Goal: Obtain resource: Download file/media

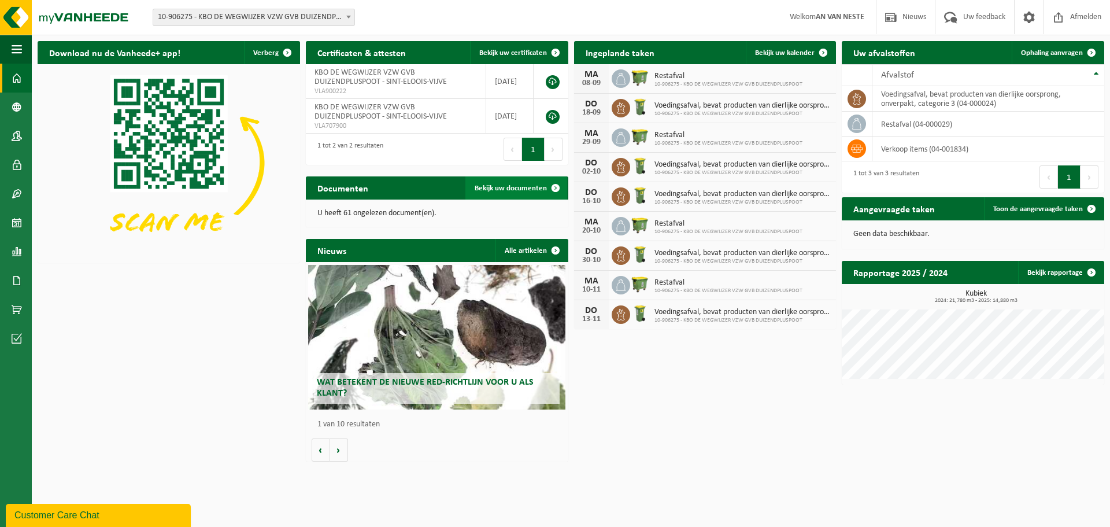
click at [555, 188] on span at bounding box center [555, 187] width 23 height 23
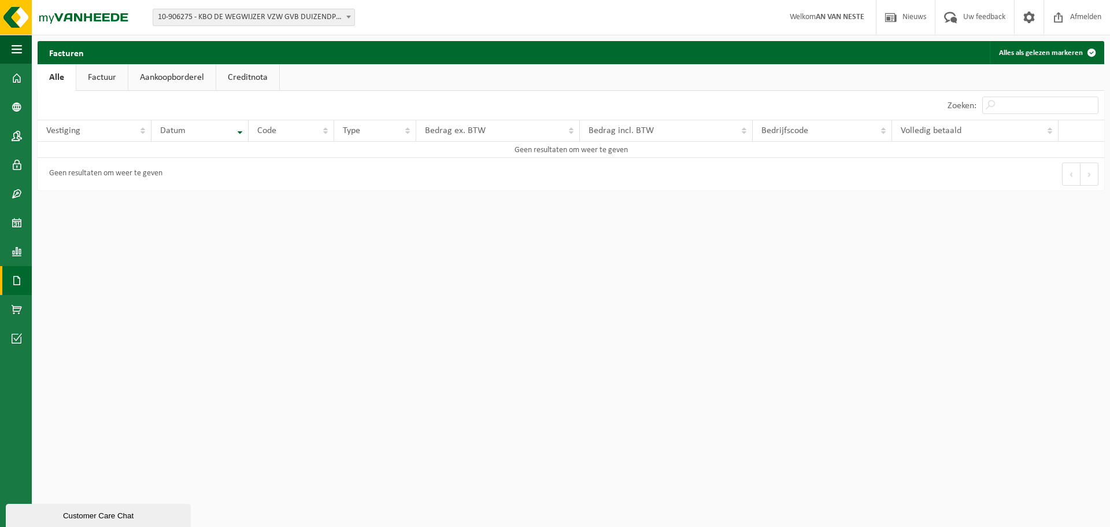
click at [94, 71] on link "Factuur" at bounding box center [101, 77] width 51 height 27
click at [193, 86] on link "Aankoopborderel" at bounding box center [173, 77] width 87 height 27
click at [265, 84] on link "Creditnota" at bounding box center [252, 77] width 63 height 27
click at [61, 83] on link "Alle" at bounding box center [57, 77] width 38 height 27
click at [14, 73] on span at bounding box center [17, 78] width 10 height 29
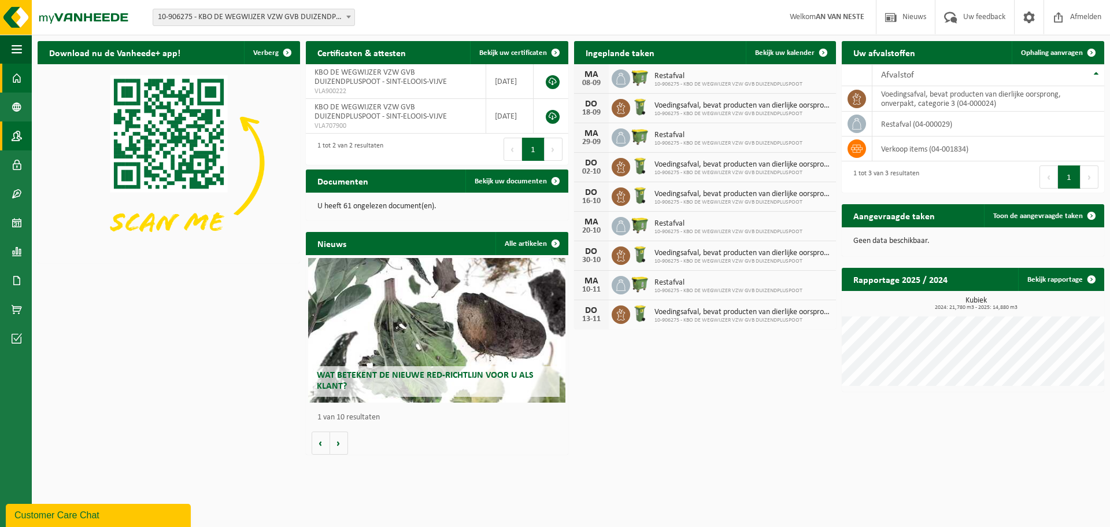
click at [20, 138] on span at bounding box center [17, 135] width 10 height 29
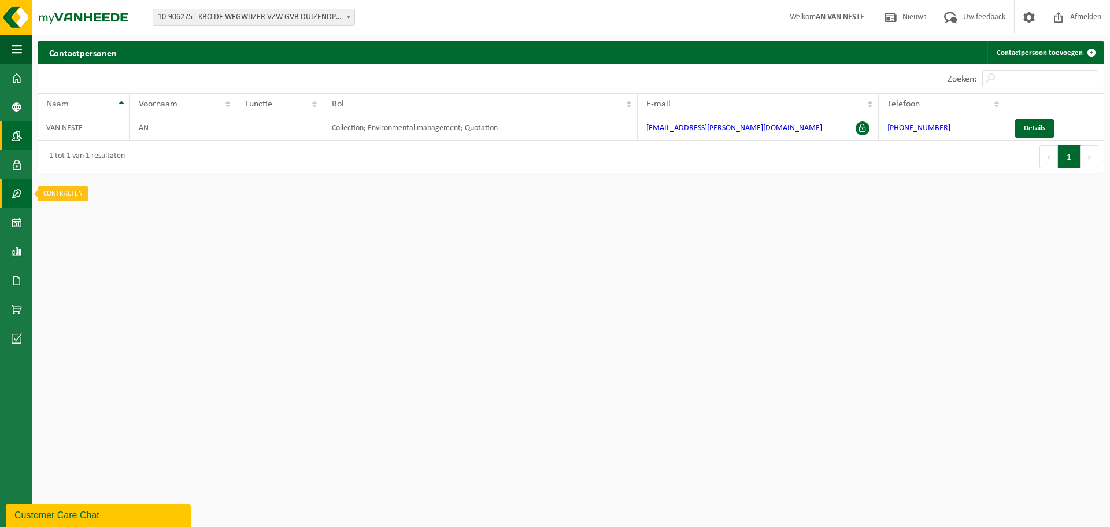
click at [24, 193] on link "Contracten" at bounding box center [16, 193] width 32 height 29
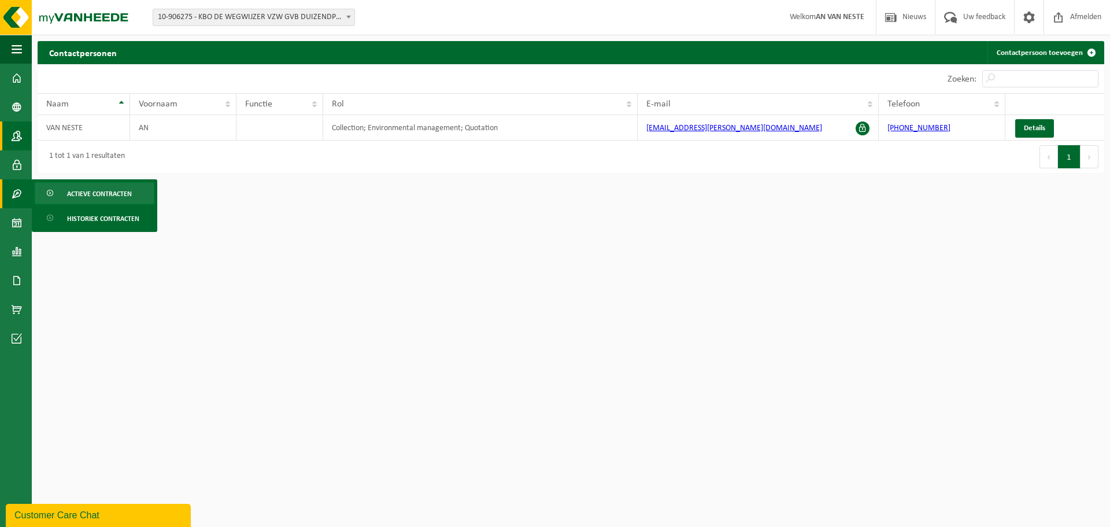
click at [92, 194] on span "Actieve contracten" at bounding box center [99, 194] width 65 height 22
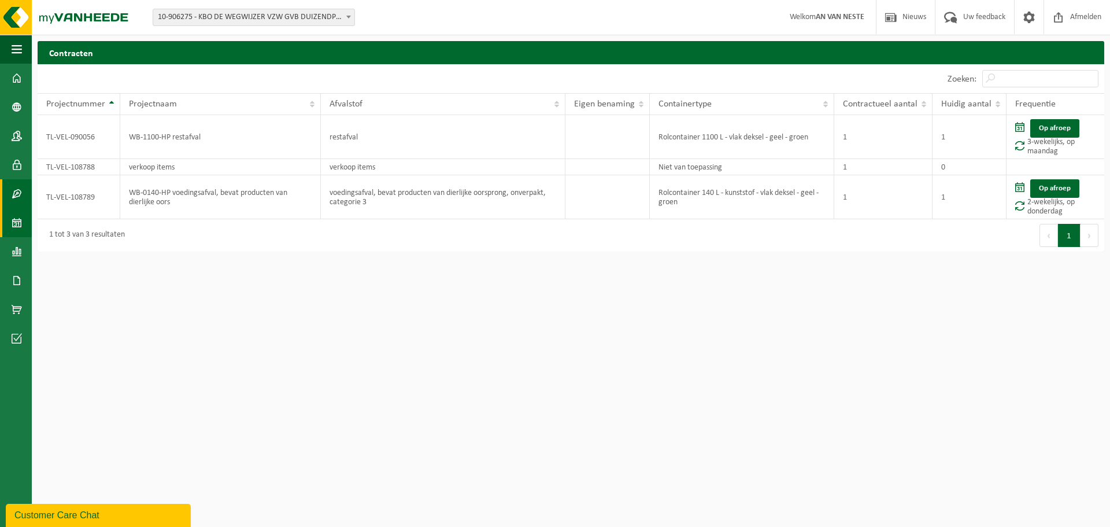
click at [10, 221] on link "Kalender" at bounding box center [16, 222] width 32 height 29
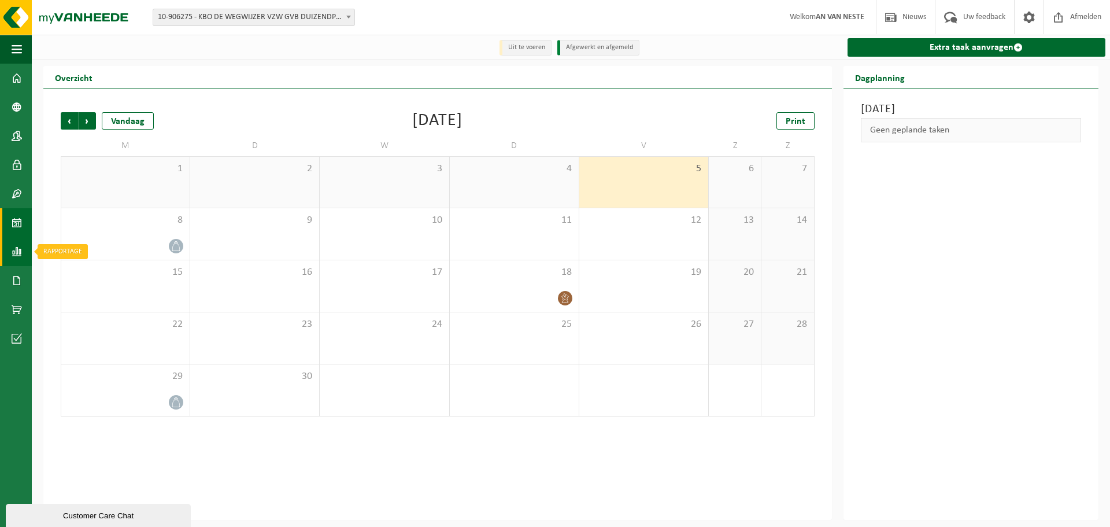
click at [17, 253] on span at bounding box center [17, 251] width 10 height 29
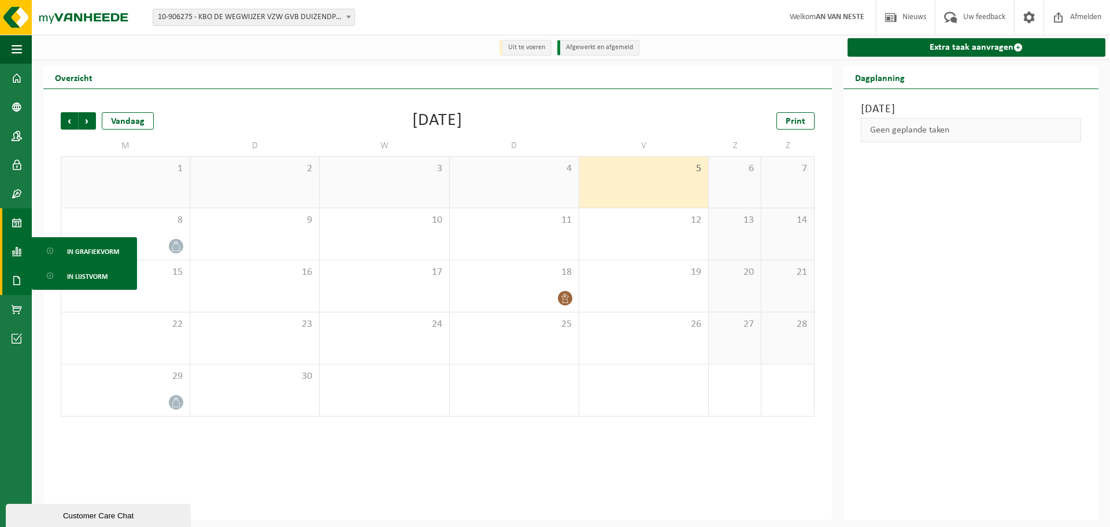
click at [17, 275] on span at bounding box center [17, 280] width 10 height 29
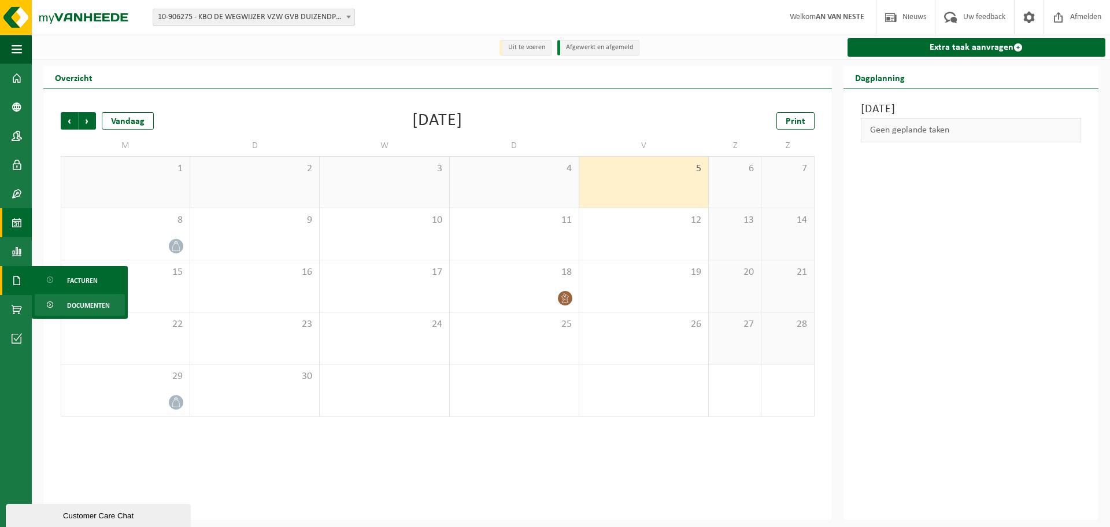
click at [57, 305] on link "Documenten" at bounding box center [80, 305] width 90 height 22
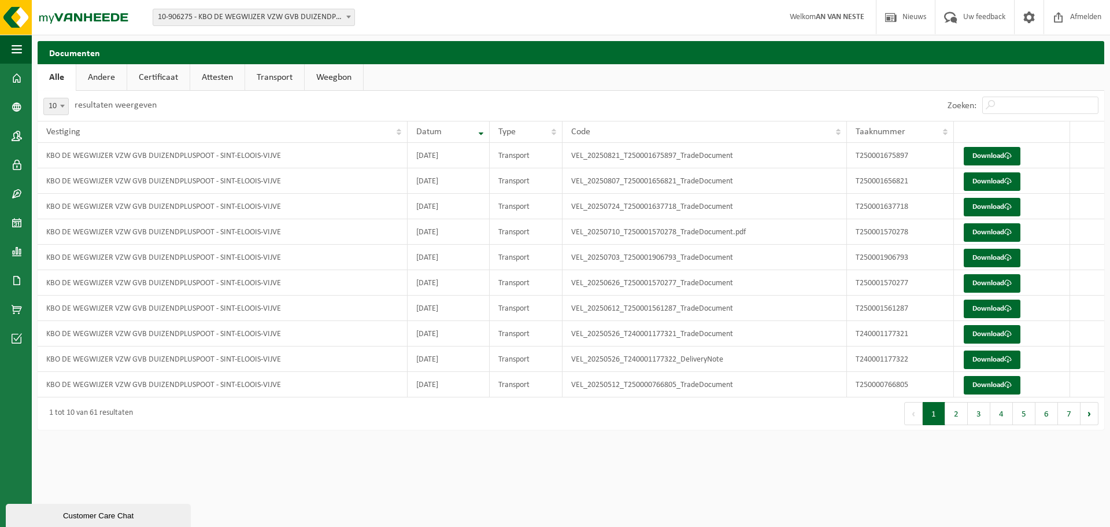
click at [97, 81] on link "Andere" at bounding box center [101, 77] width 50 height 27
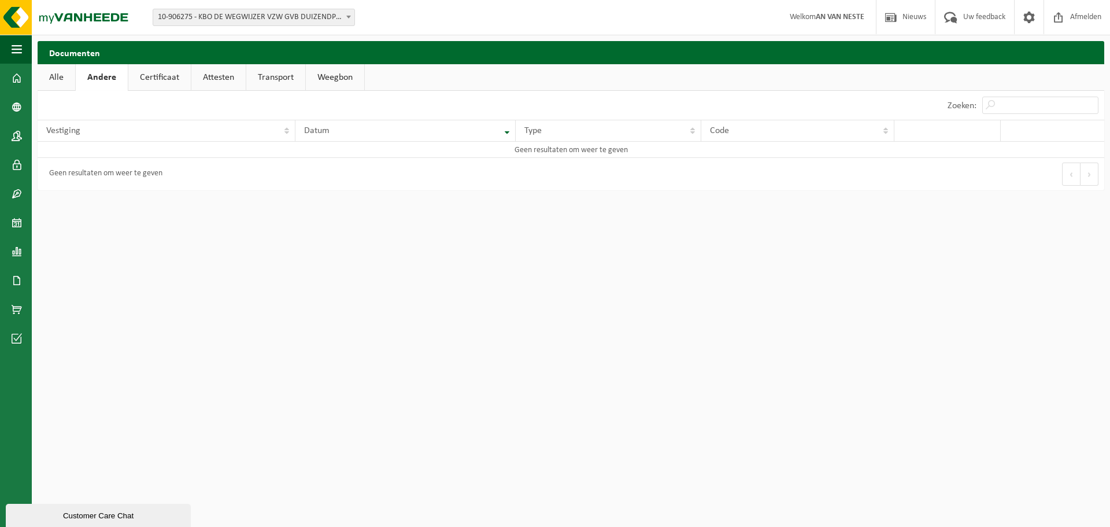
click at [154, 84] on link "Certificaat" at bounding box center [159, 77] width 62 height 27
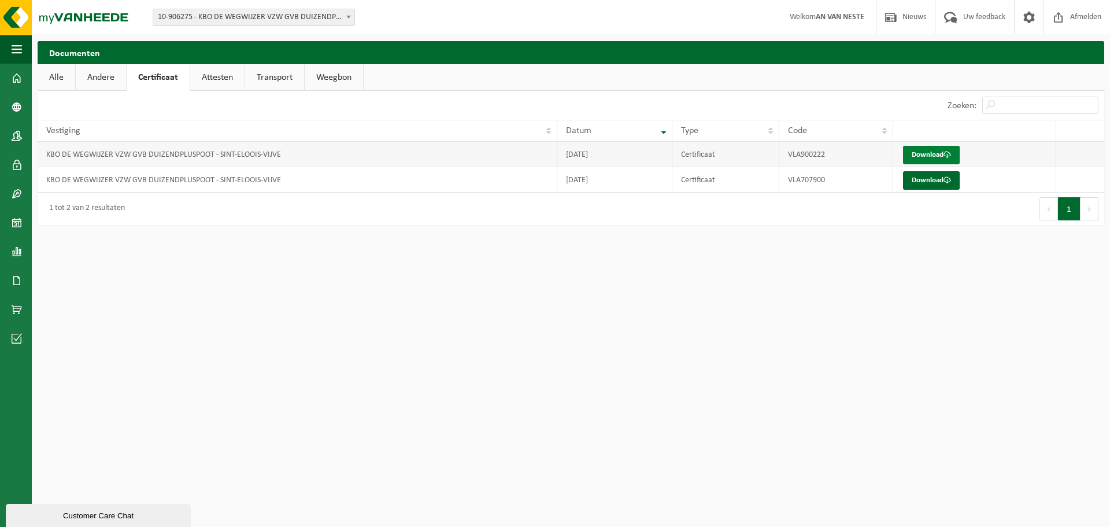
click at [937, 156] on link "Download" at bounding box center [931, 155] width 57 height 19
